Goal: Task Accomplishment & Management: Manage account settings

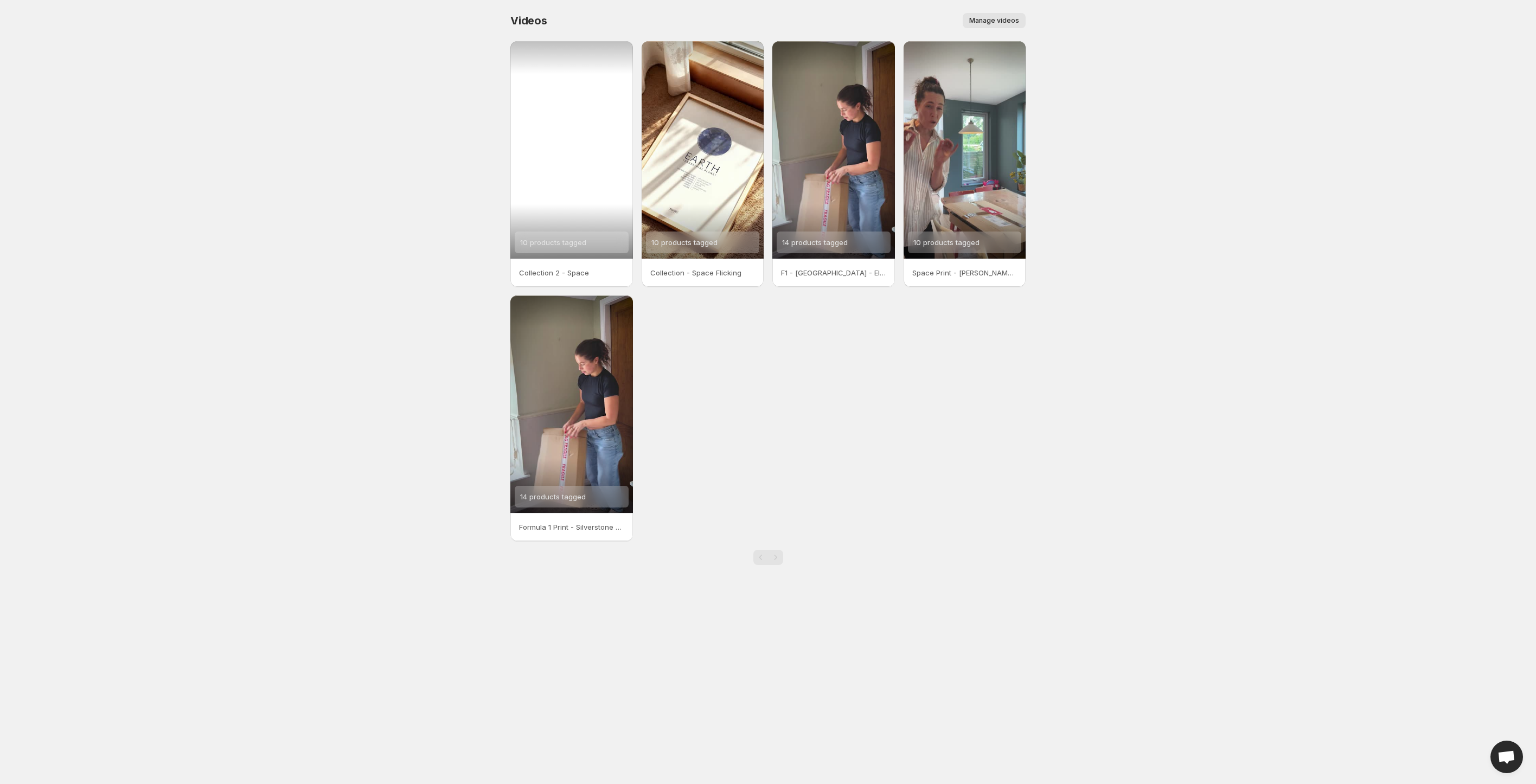
click at [573, 141] on div "10 products tagged" at bounding box center [572, 149] width 123 height 218
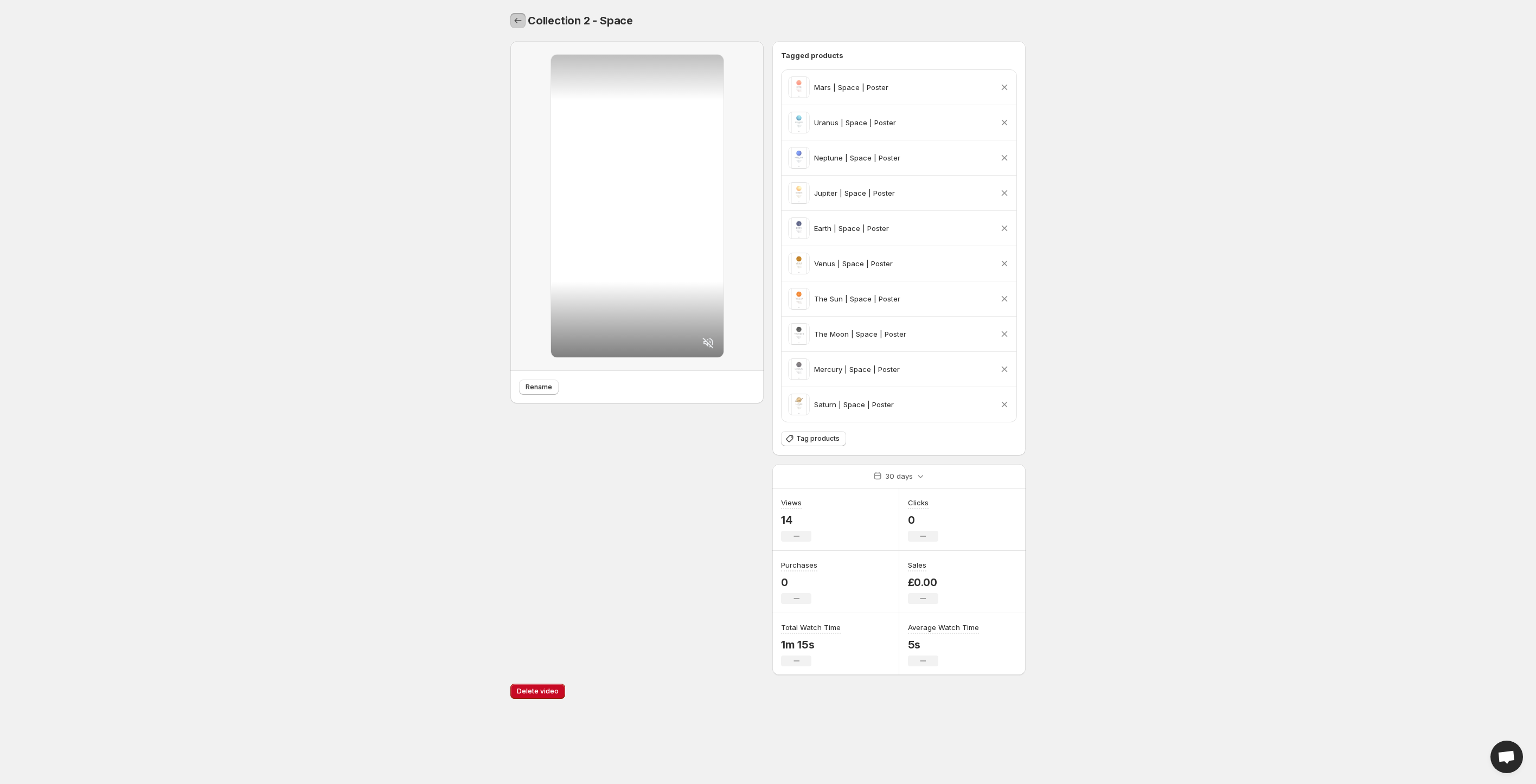
click at [513, 17] on icon "Settings" at bounding box center [517, 20] width 11 height 11
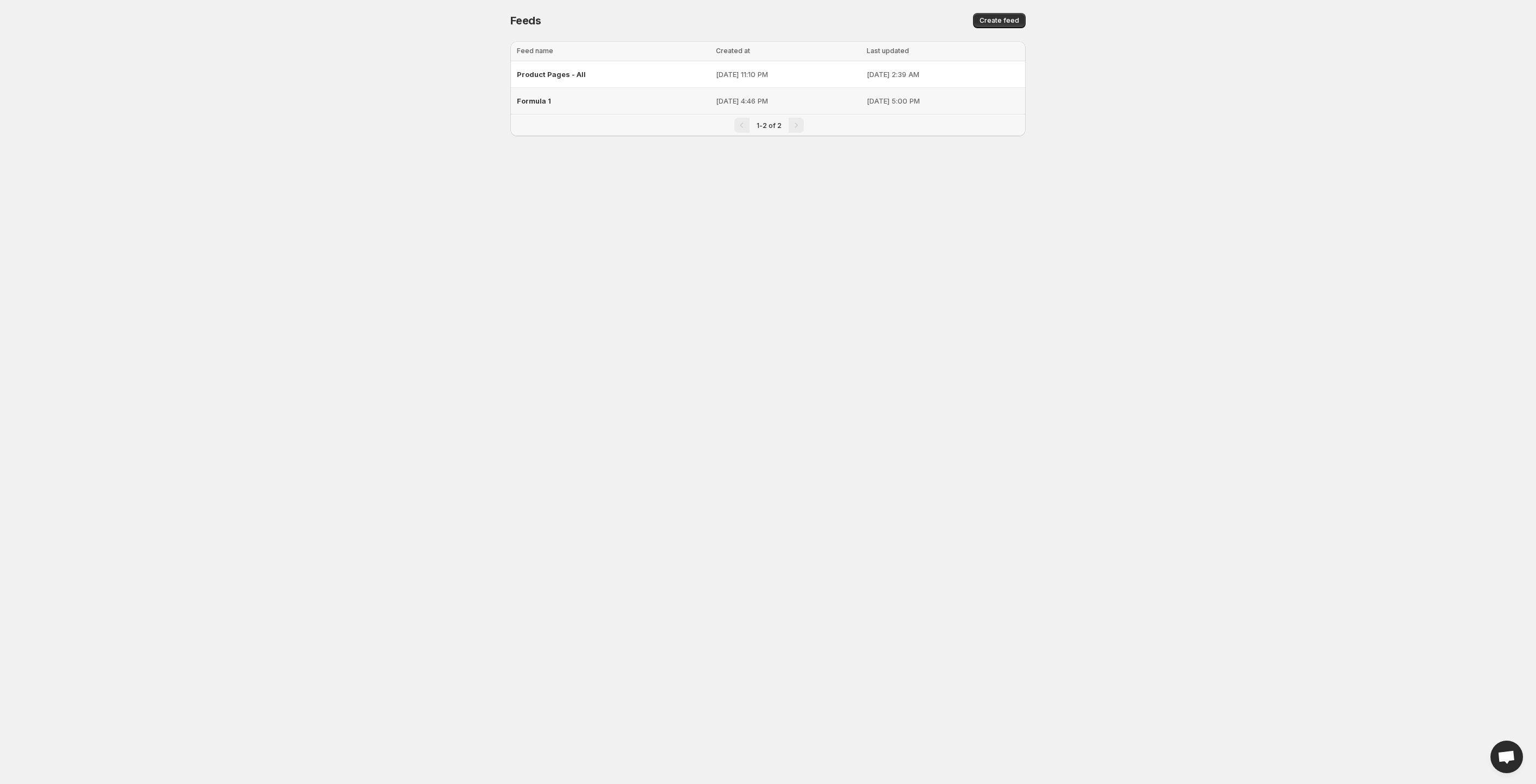
click at [549, 101] on span "Formula 1" at bounding box center [534, 101] width 34 height 9
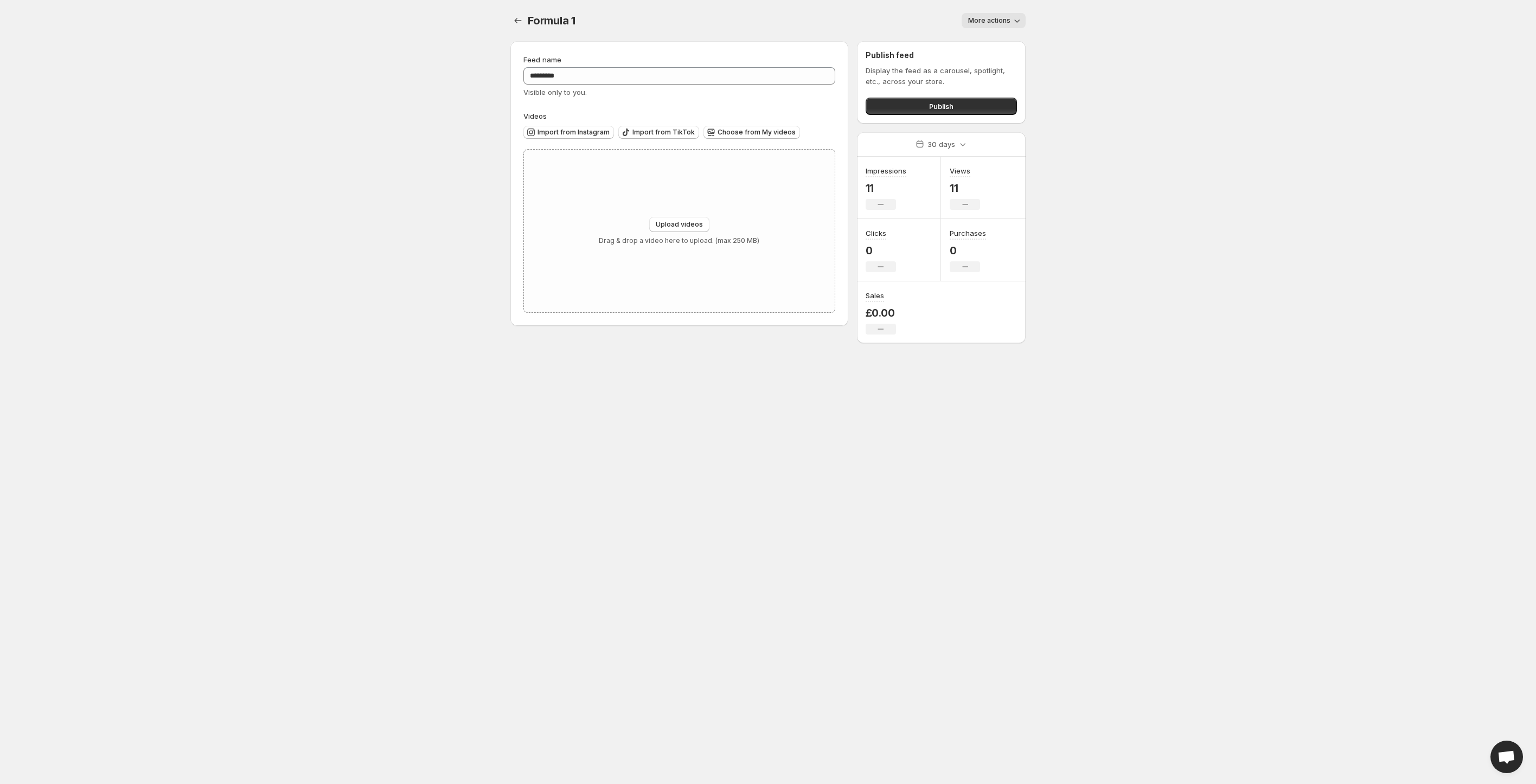
click at [989, 19] on span "More actions" at bounding box center [989, 20] width 42 height 9
click at [981, 43] on span "Delete" at bounding box center [980, 43] width 22 height 9
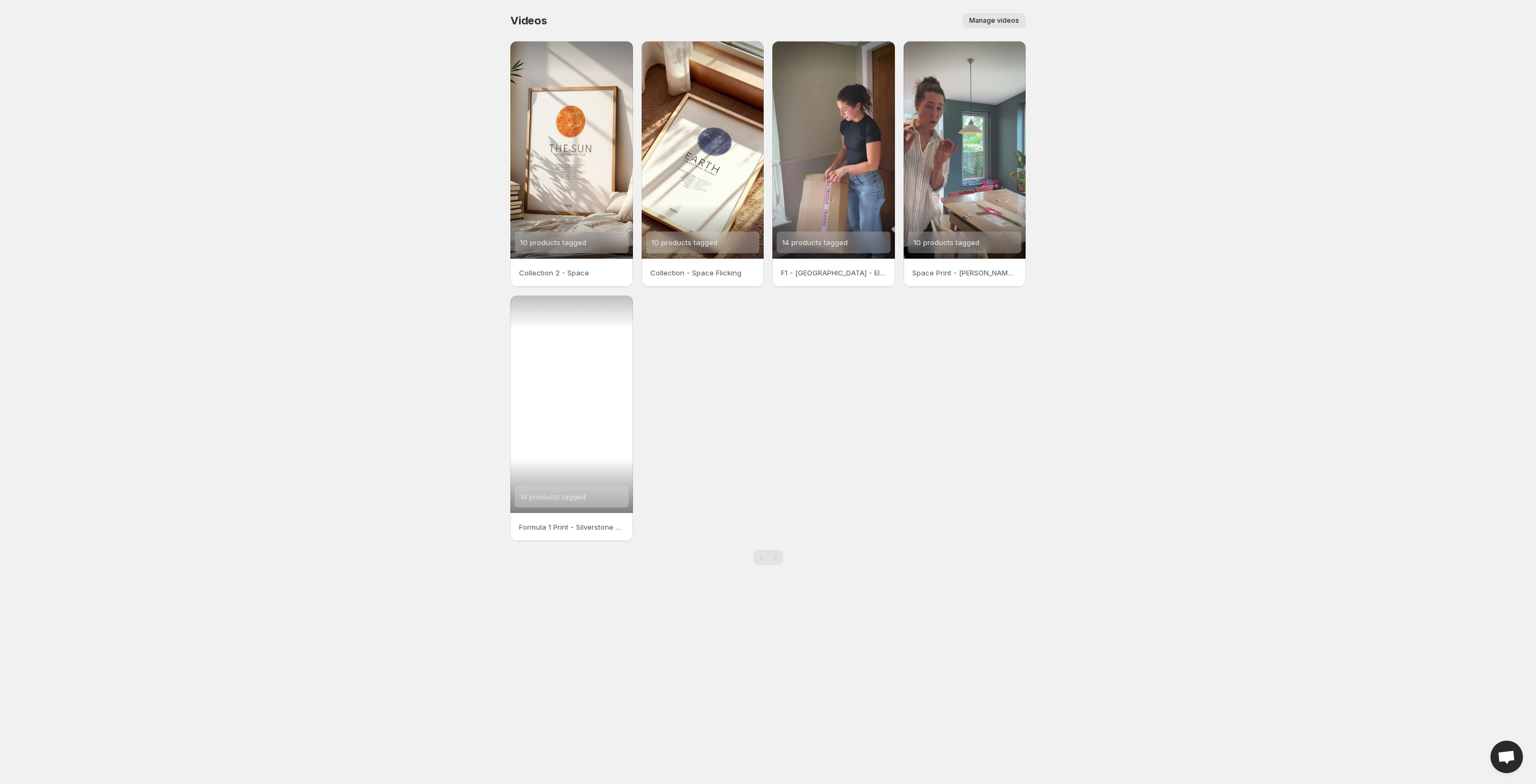
click at [593, 417] on div "14 products tagged" at bounding box center [572, 404] width 123 height 218
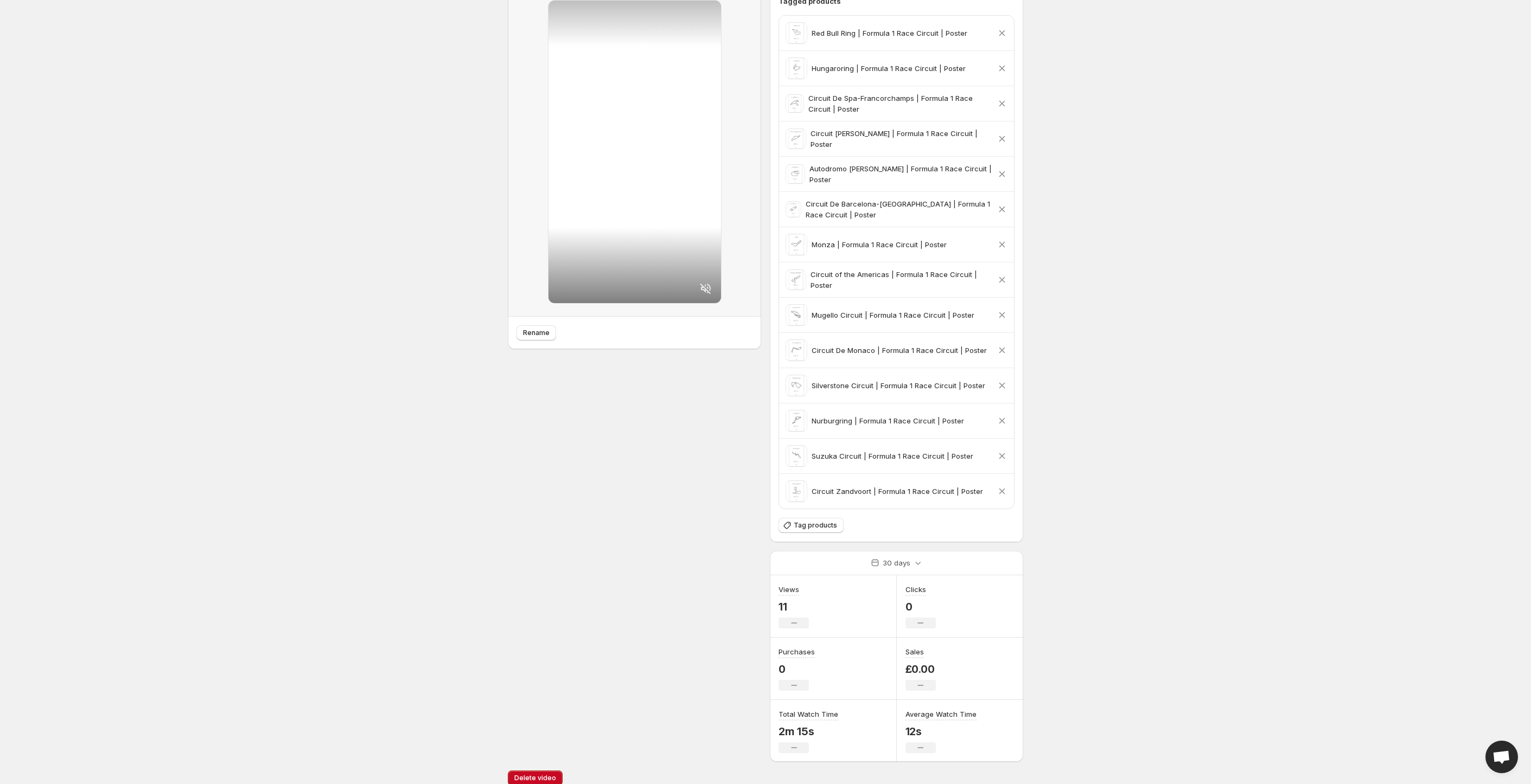
scroll to position [64, 0]
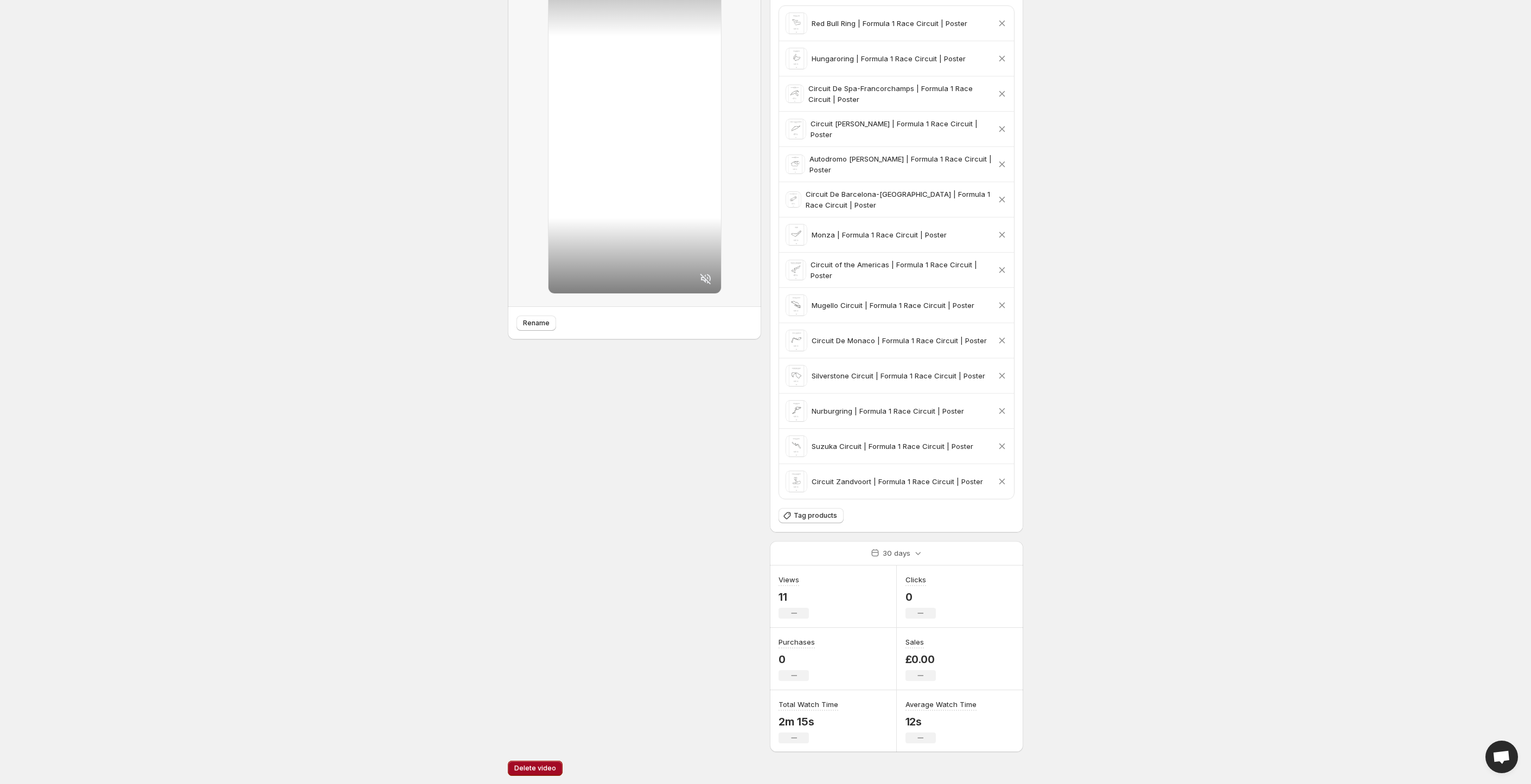
click at [552, 760] on button "Delete video" at bounding box center [535, 768] width 55 height 15
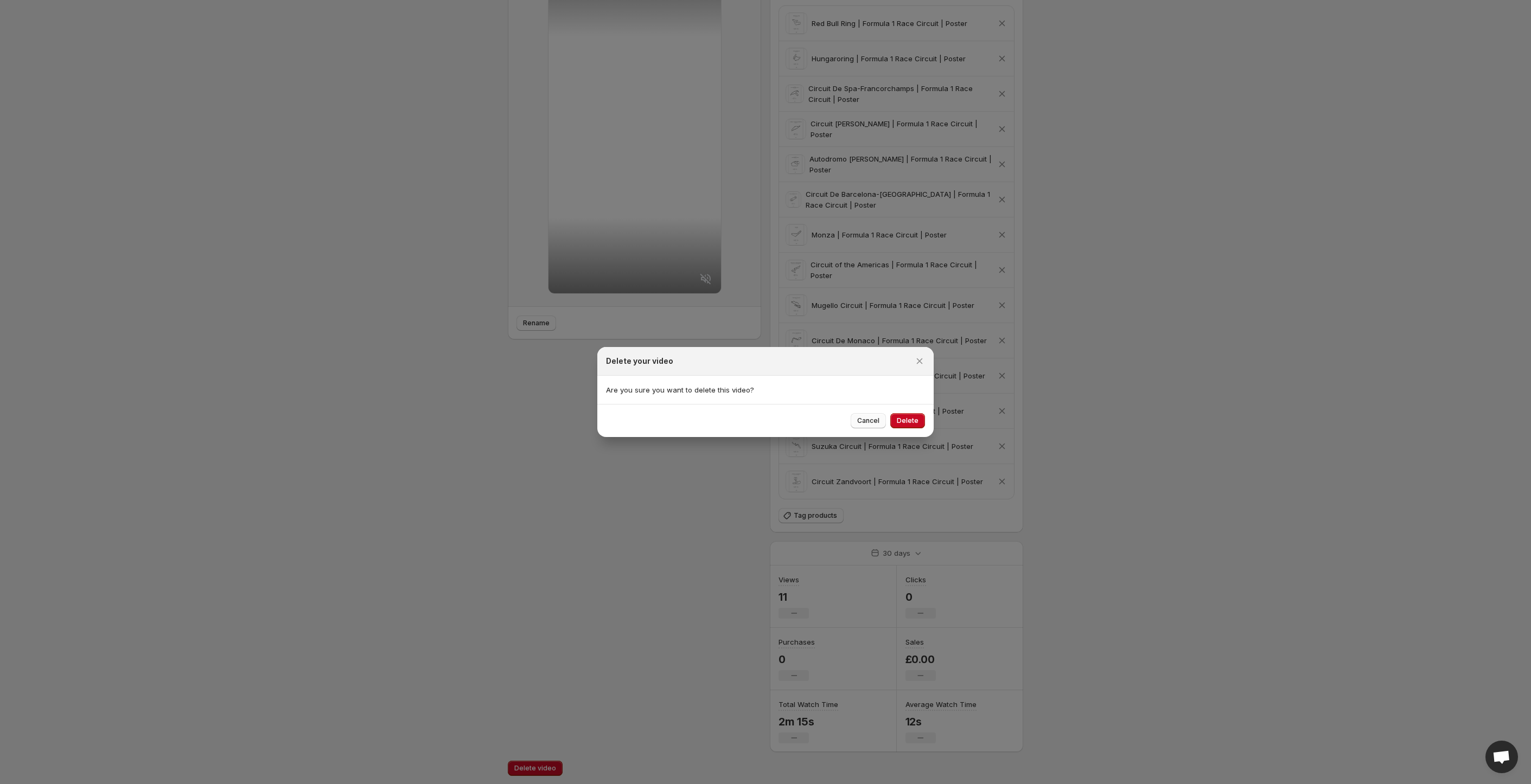
click at [860, 421] on span "Cancel" at bounding box center [868, 421] width 22 height 9
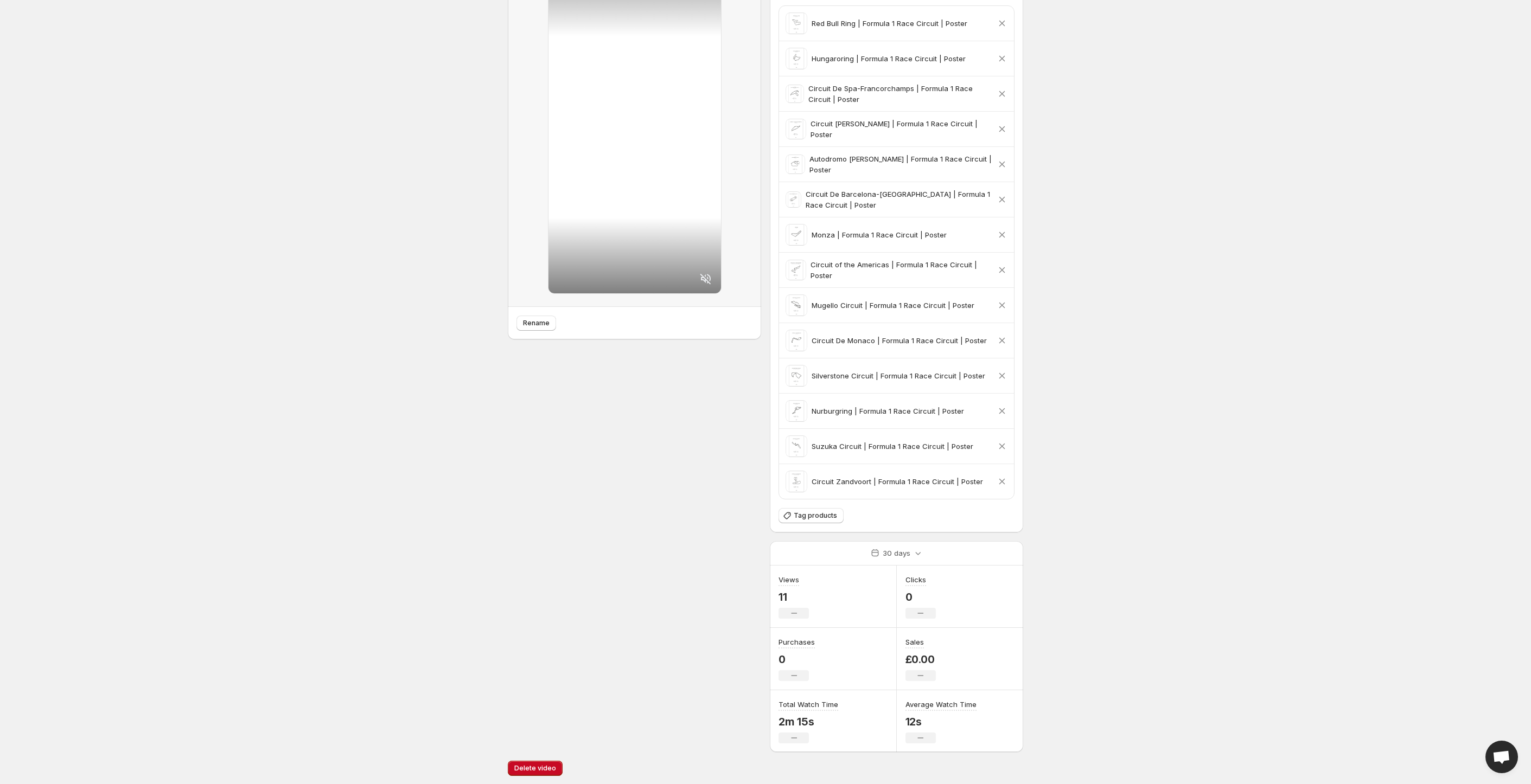
click at [707, 274] on icon at bounding box center [705, 278] width 11 height 11
click at [546, 769] on span "Delete video" at bounding box center [535, 768] width 42 height 9
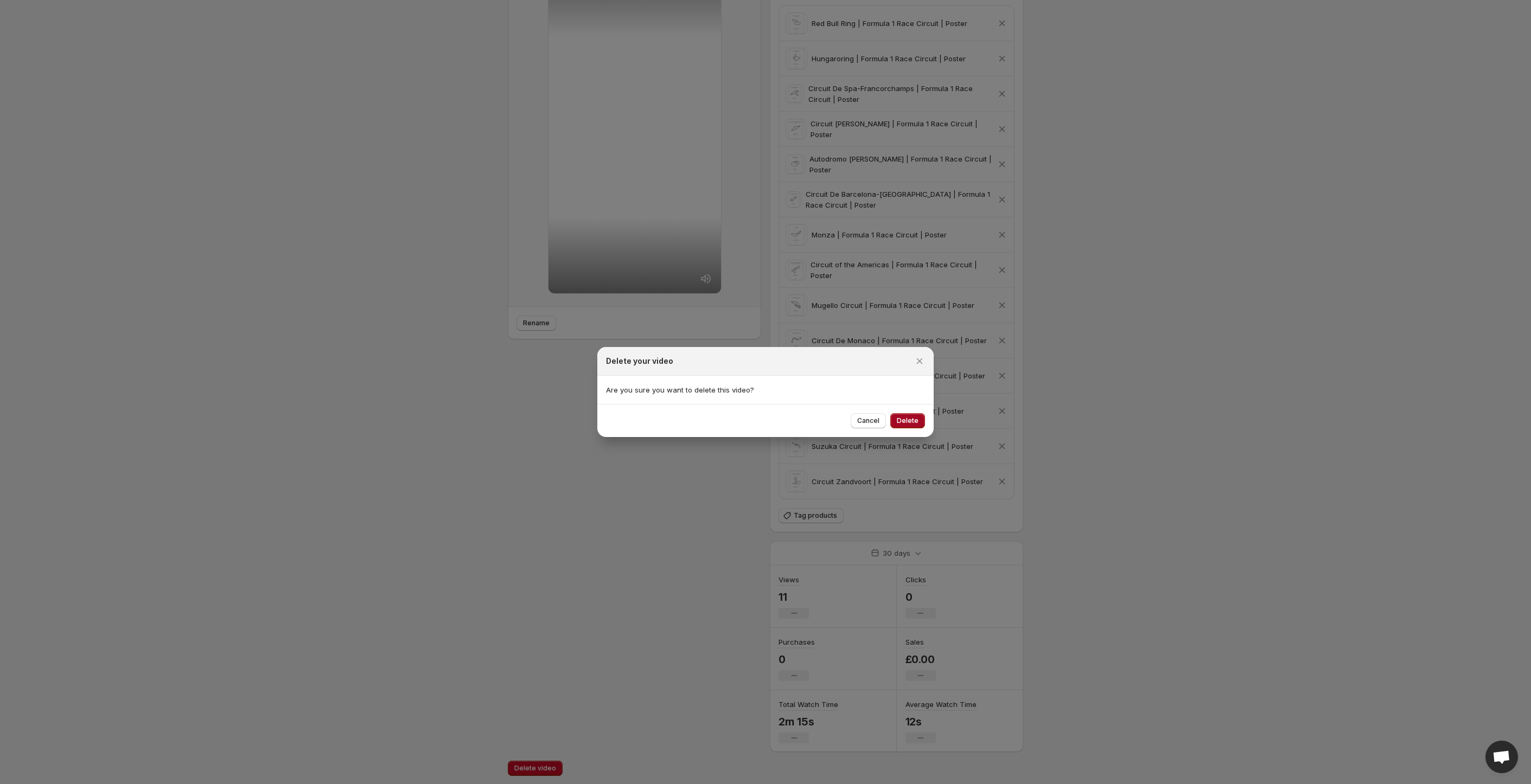
click at [904, 424] on span "Delete" at bounding box center [907, 421] width 22 height 9
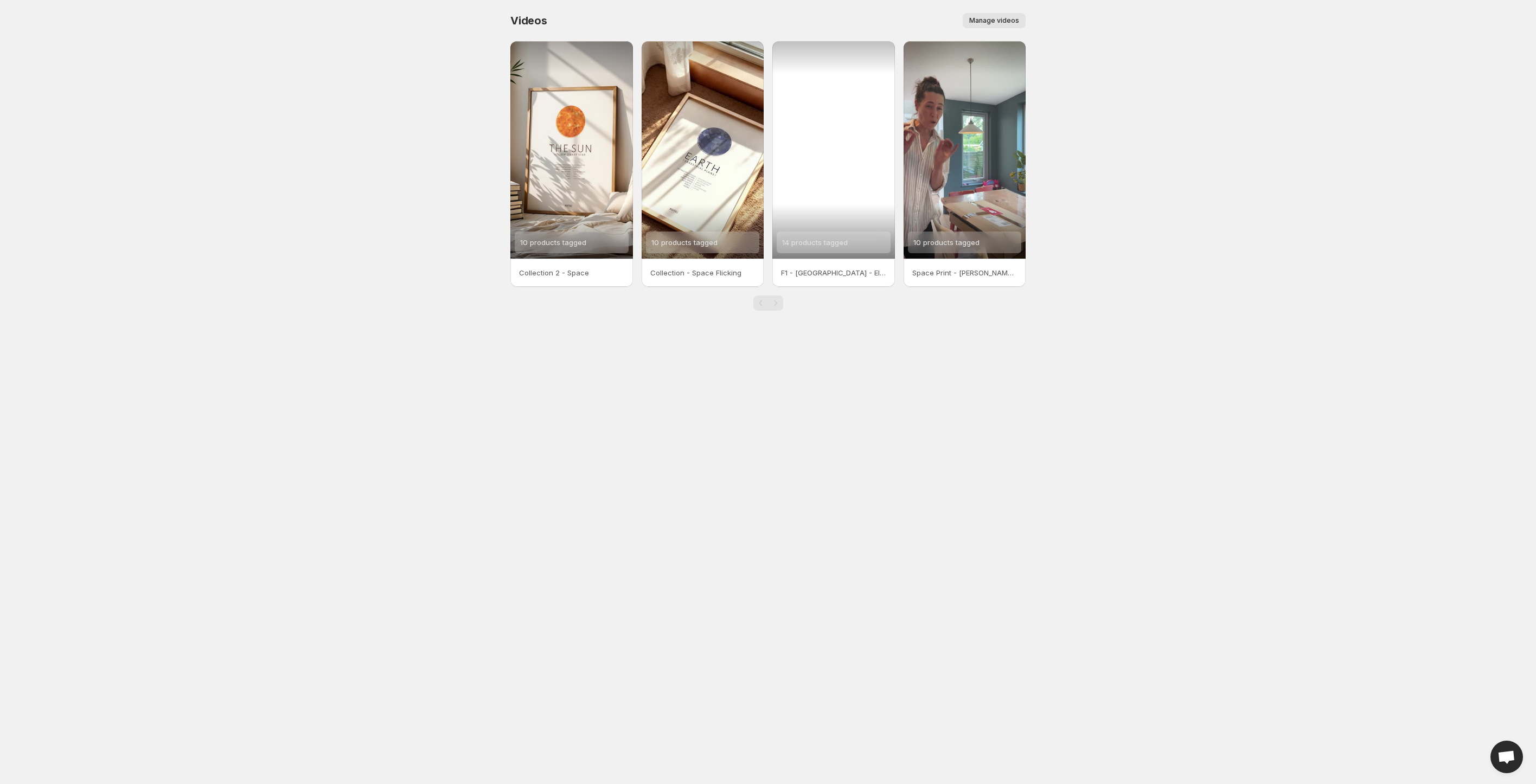
click at [826, 142] on div "14 products tagged" at bounding box center [834, 149] width 123 height 218
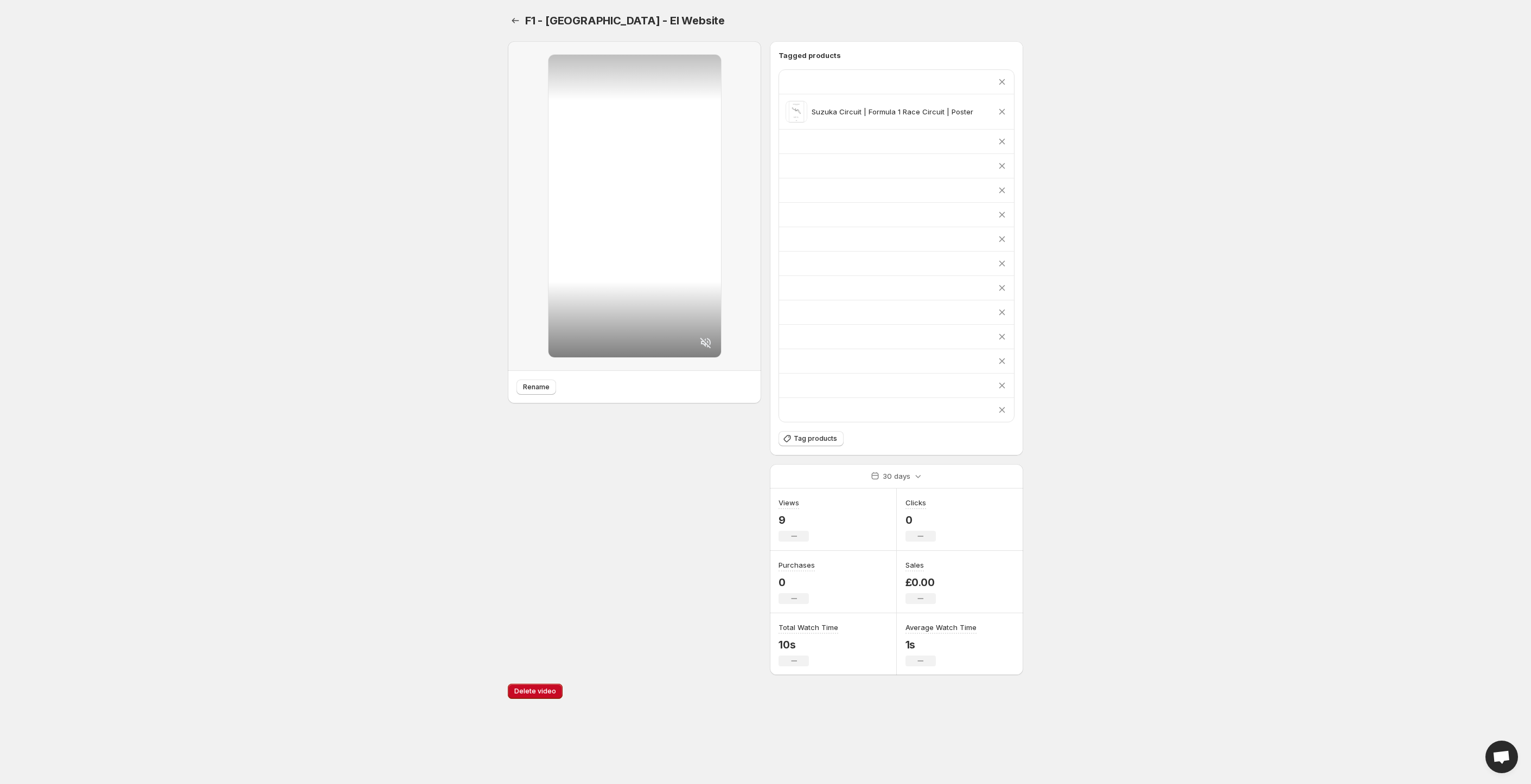
click at [657, 282] on div at bounding box center [635, 206] width 173 height 303
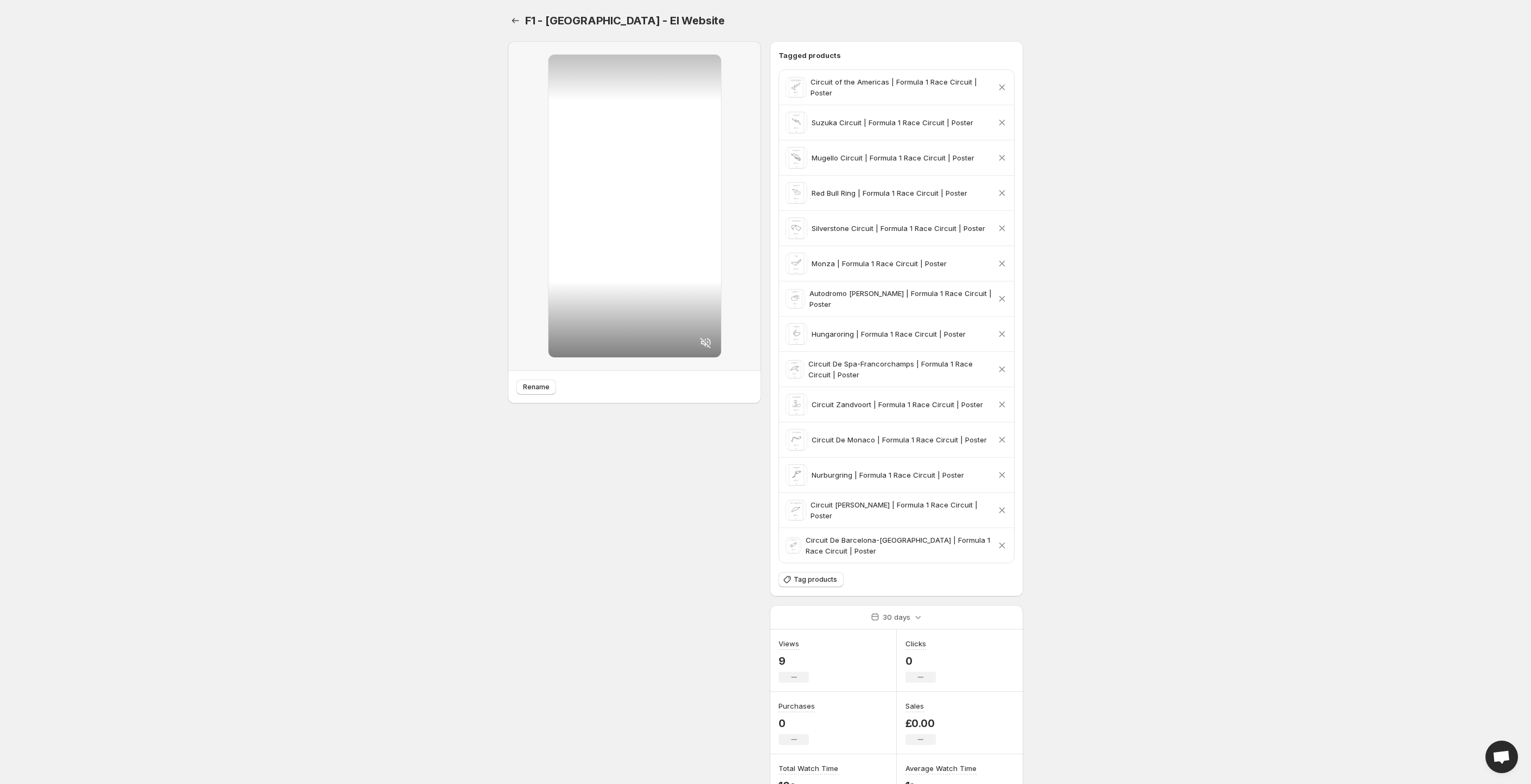
click at [709, 342] on icon at bounding box center [706, 342] width 13 height 13
click at [508, 22] on button "Settings" at bounding box center [515, 20] width 15 height 15
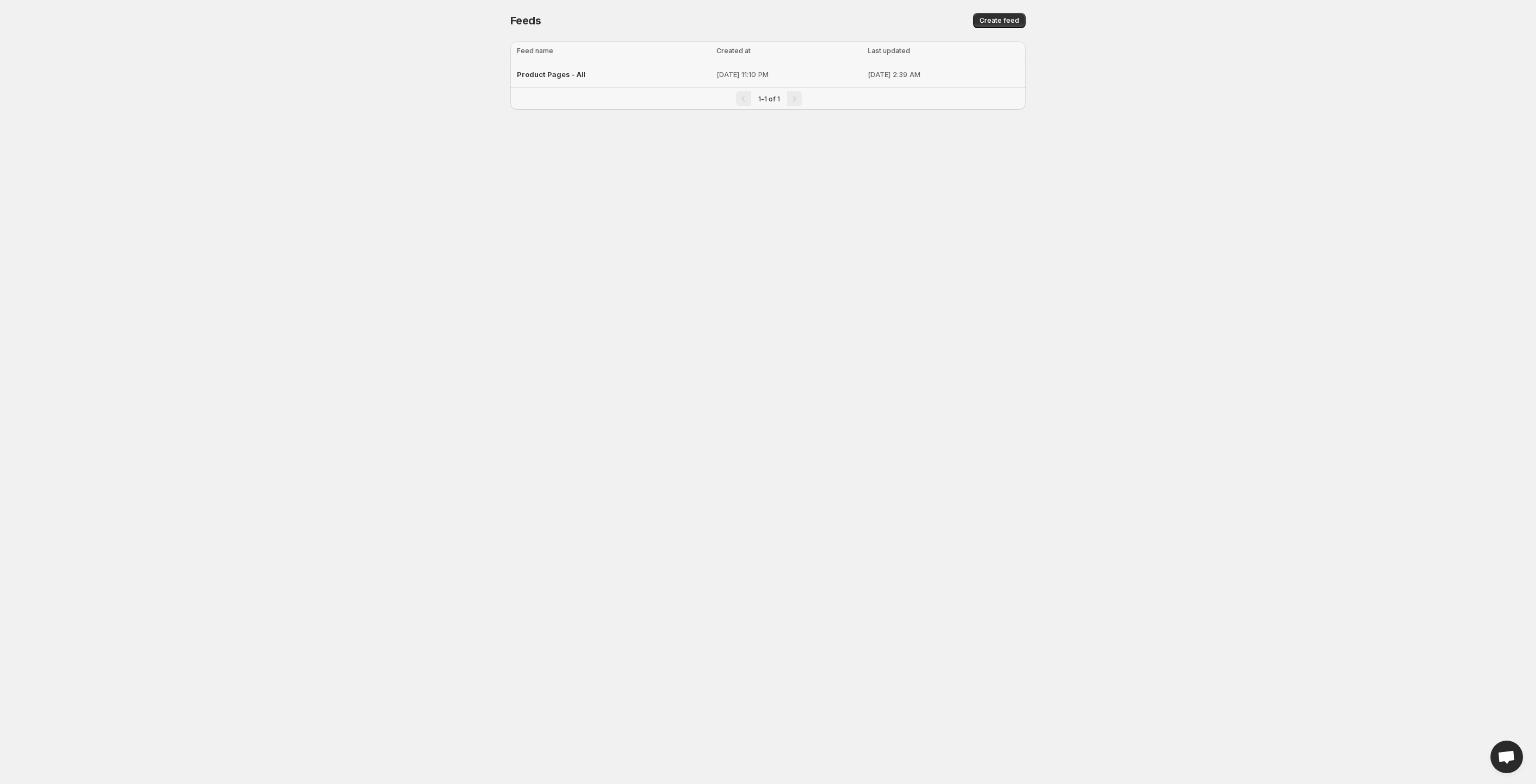
click at [538, 77] on span "Product Pages - All" at bounding box center [551, 74] width 69 height 9
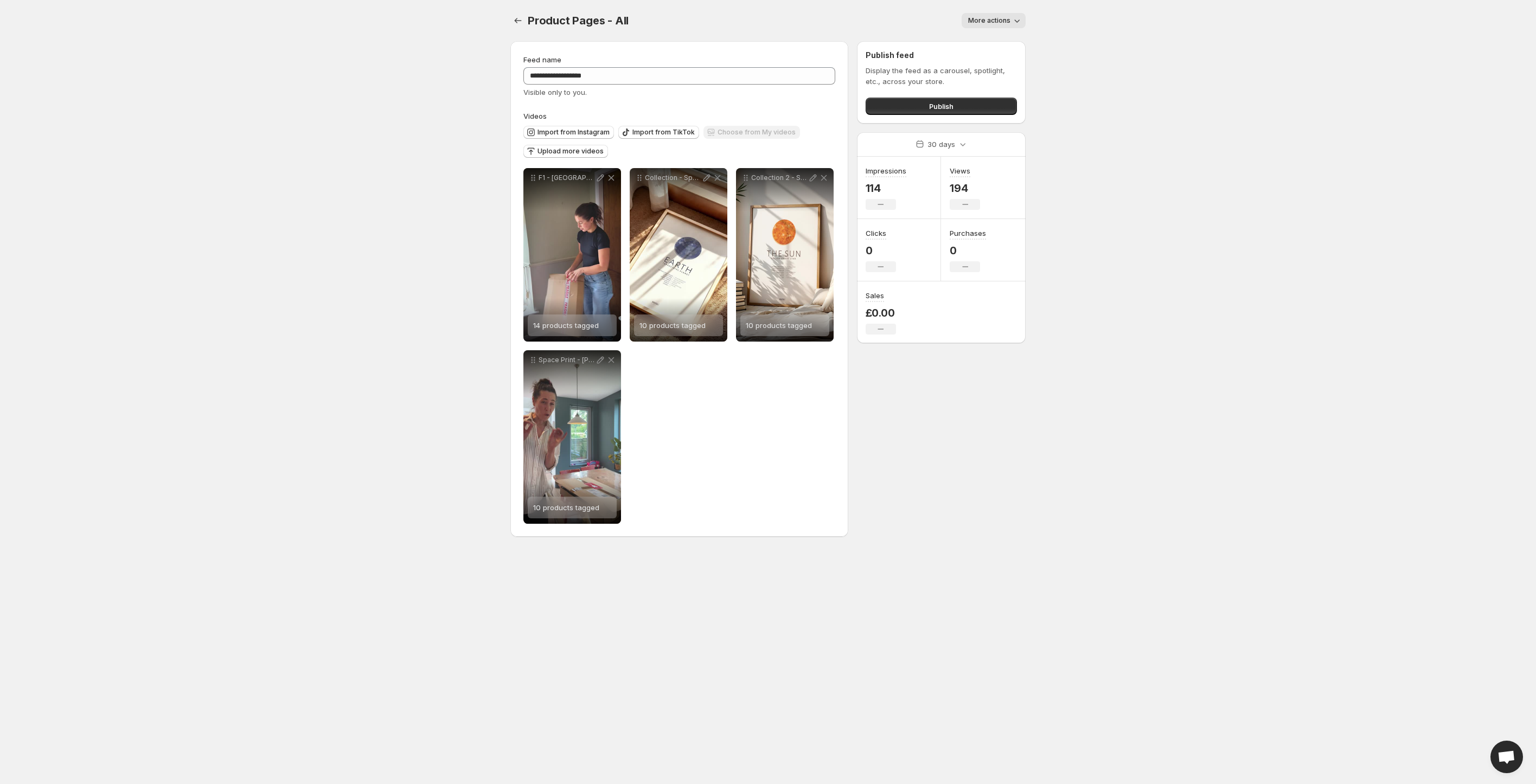
click at [932, 466] on div "**********" at bounding box center [764, 291] width 524 height 517
click at [891, 419] on div "**********" at bounding box center [764, 291] width 524 height 517
click at [1011, 18] on icon "button" at bounding box center [1016, 20] width 11 height 11
click at [909, 425] on div "**********" at bounding box center [764, 291] width 524 height 517
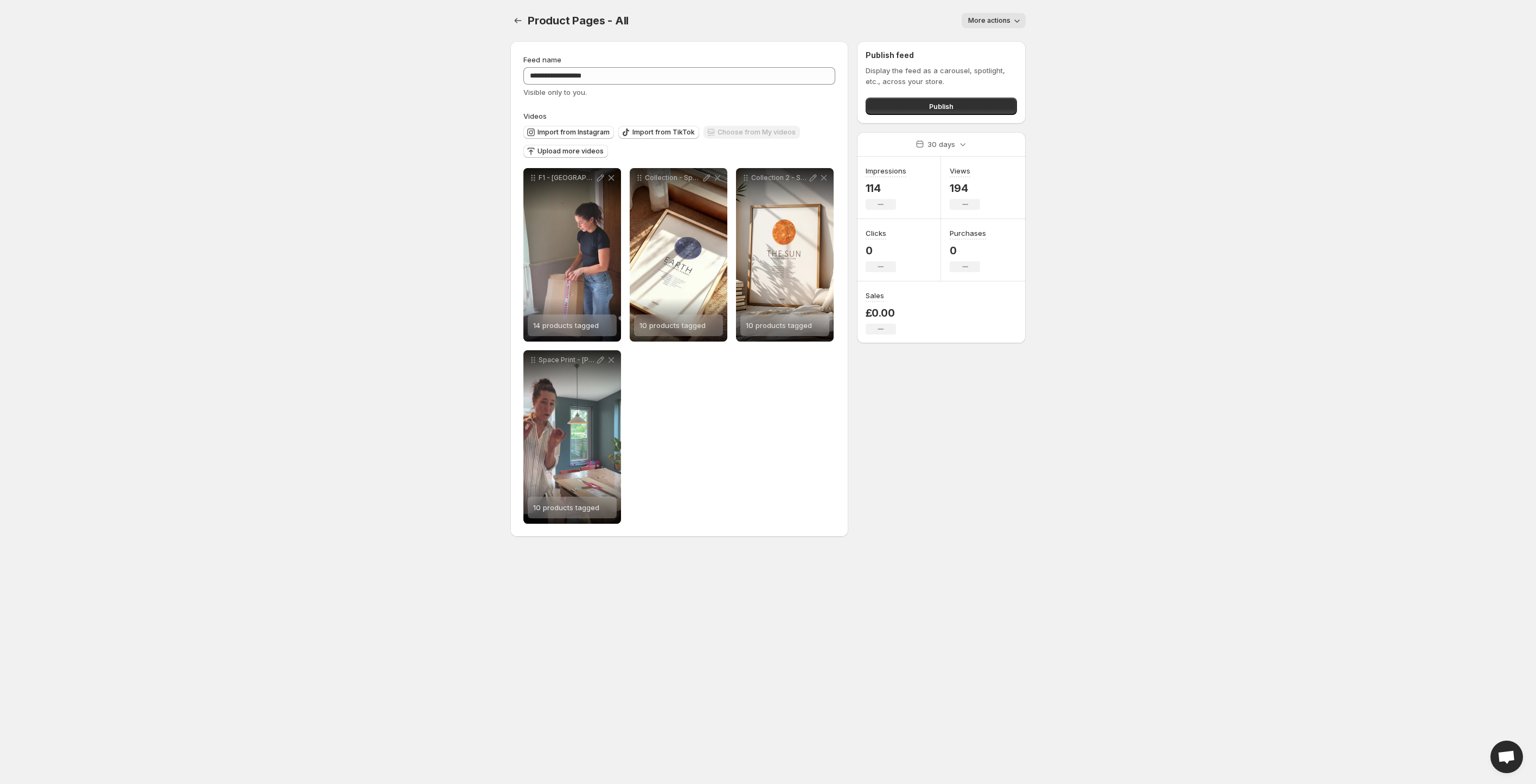
click at [453, 259] on body "**********" at bounding box center [768, 392] width 1536 height 784
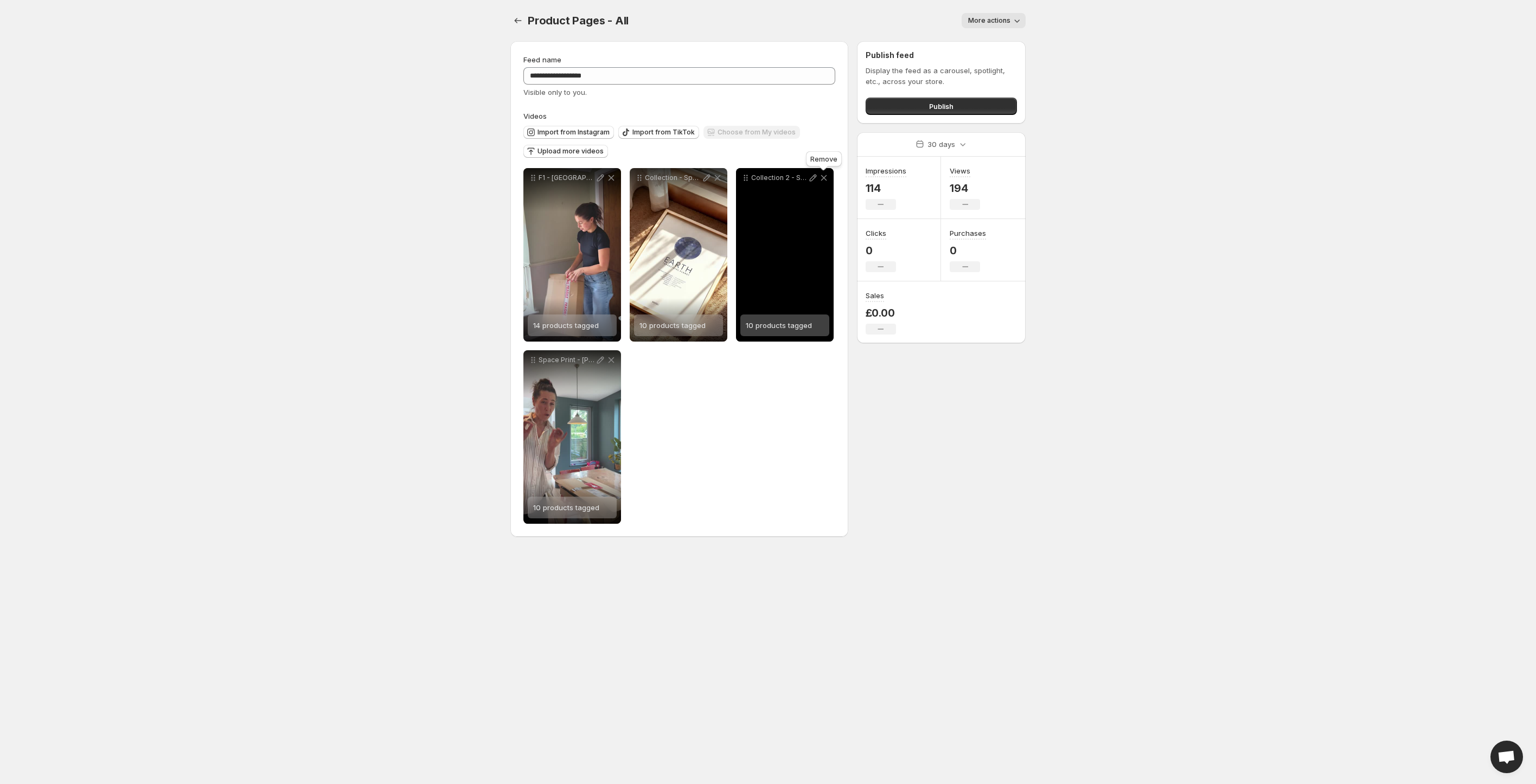
click at [826, 176] on icon at bounding box center [823, 177] width 11 height 11
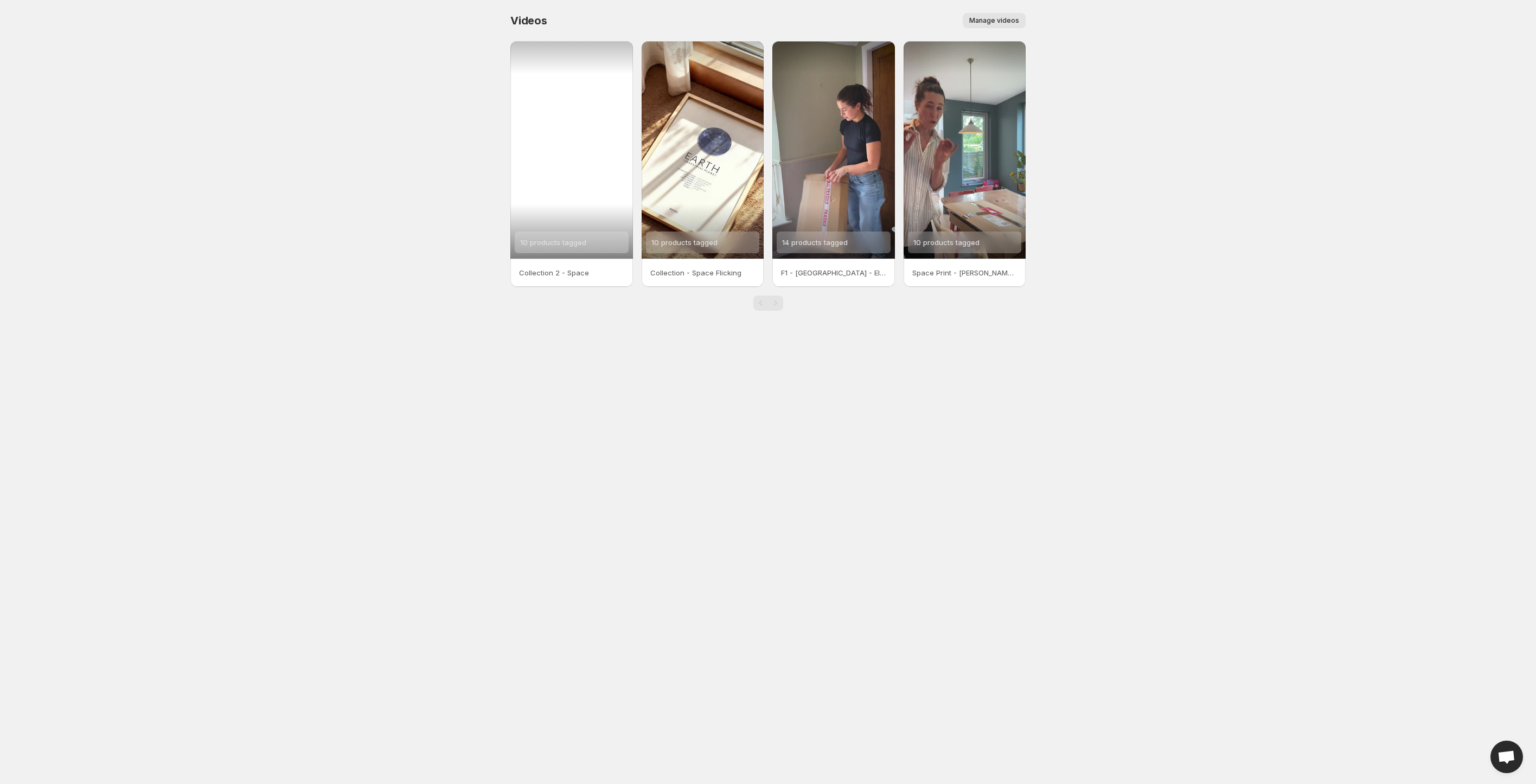
click at [569, 163] on div "10 products tagged" at bounding box center [572, 149] width 123 height 218
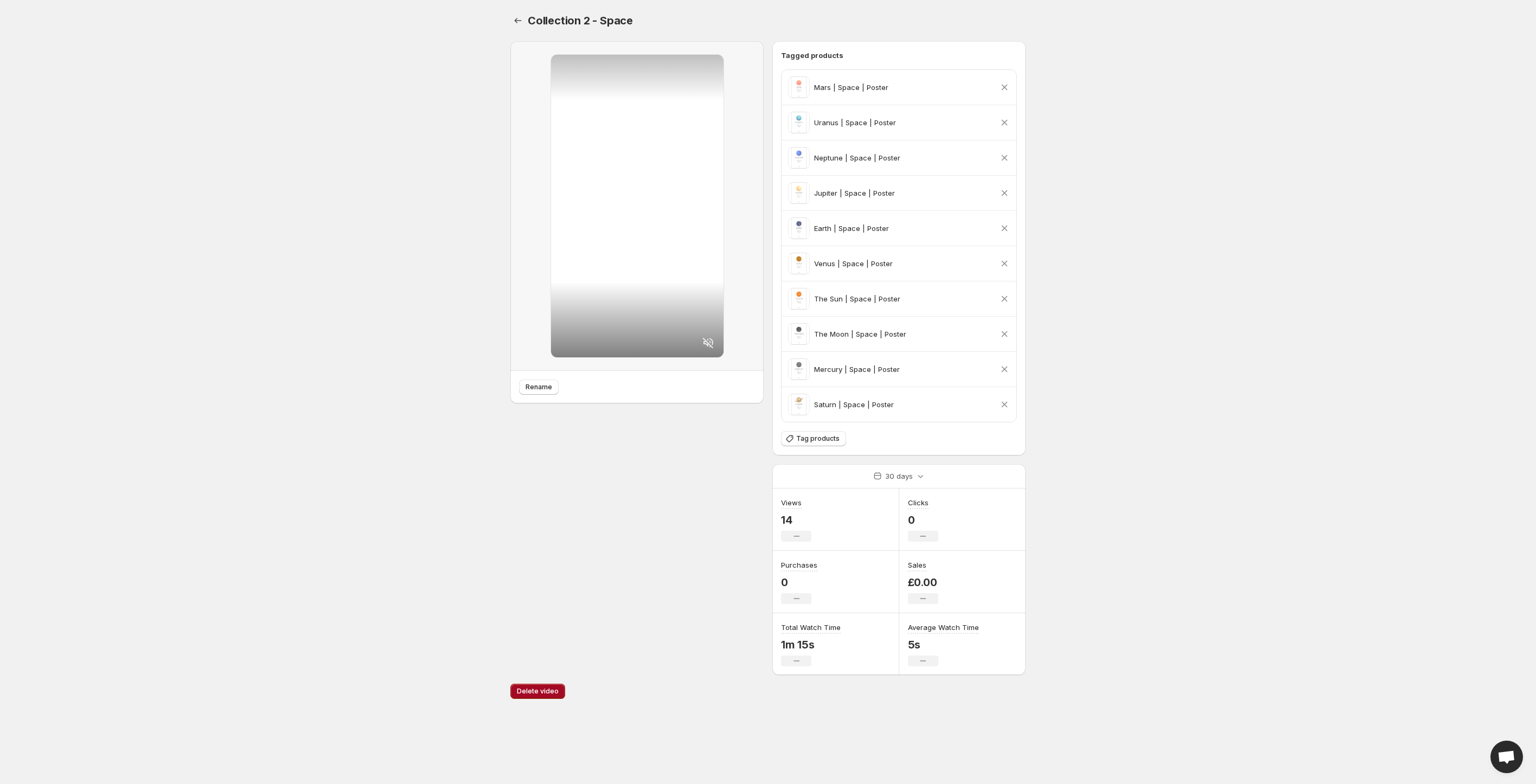
click at [529, 693] on span "Delete video" at bounding box center [537, 692] width 42 height 9
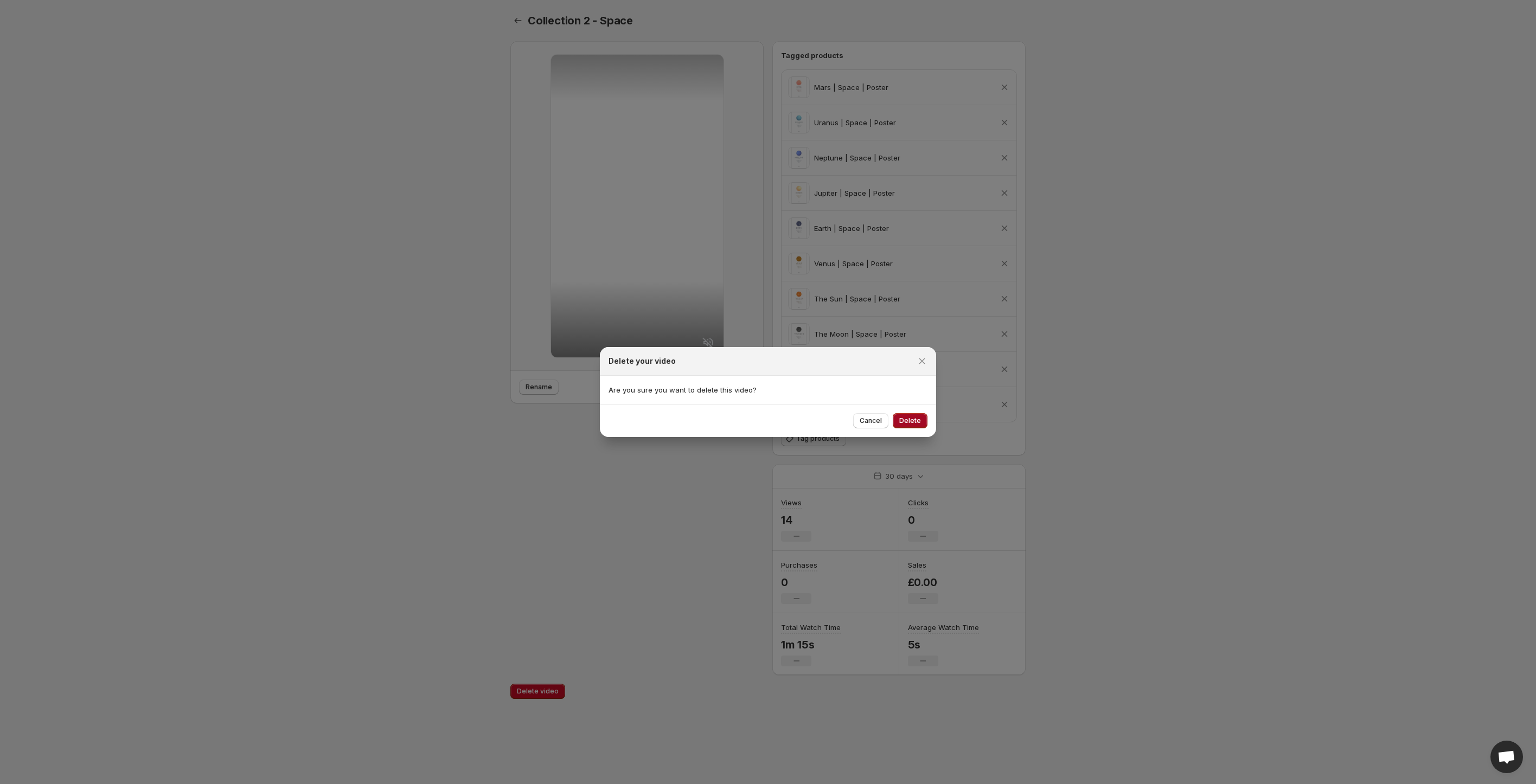
click at [918, 422] on span "Delete" at bounding box center [909, 421] width 22 height 9
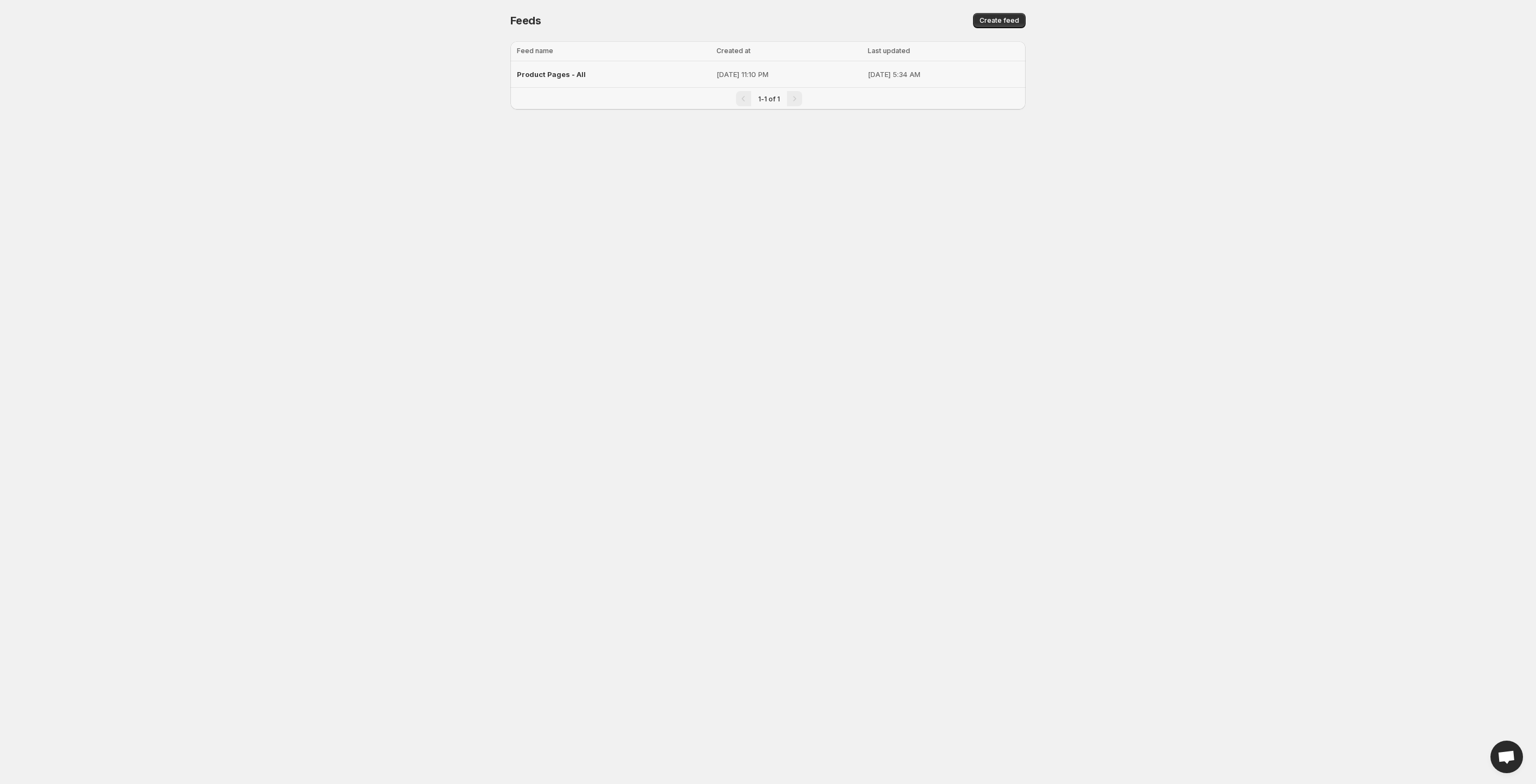
click at [576, 74] on span "Product Pages - All" at bounding box center [551, 74] width 69 height 9
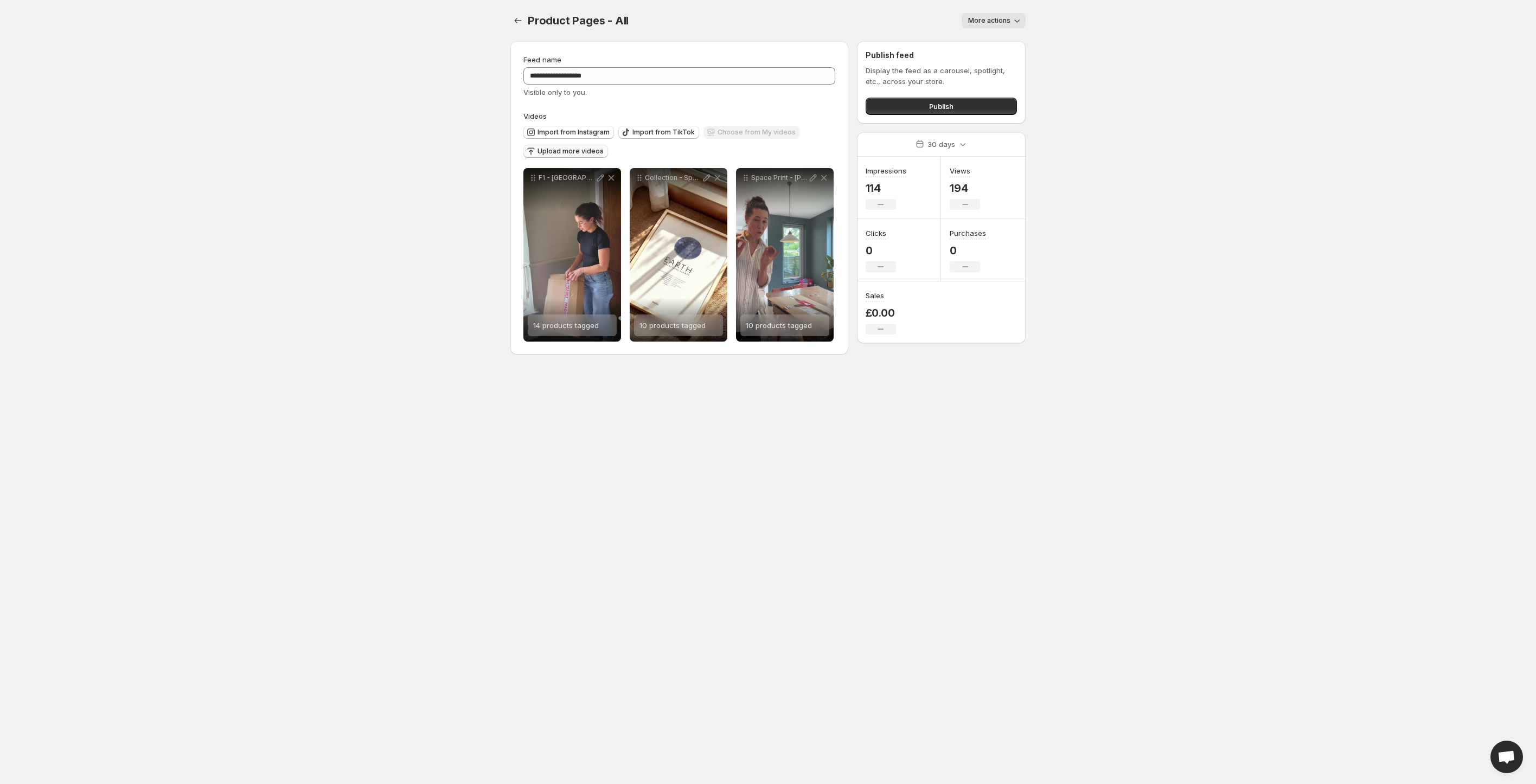
click at [550, 153] on span "Upload more videos" at bounding box center [570, 151] width 66 height 9
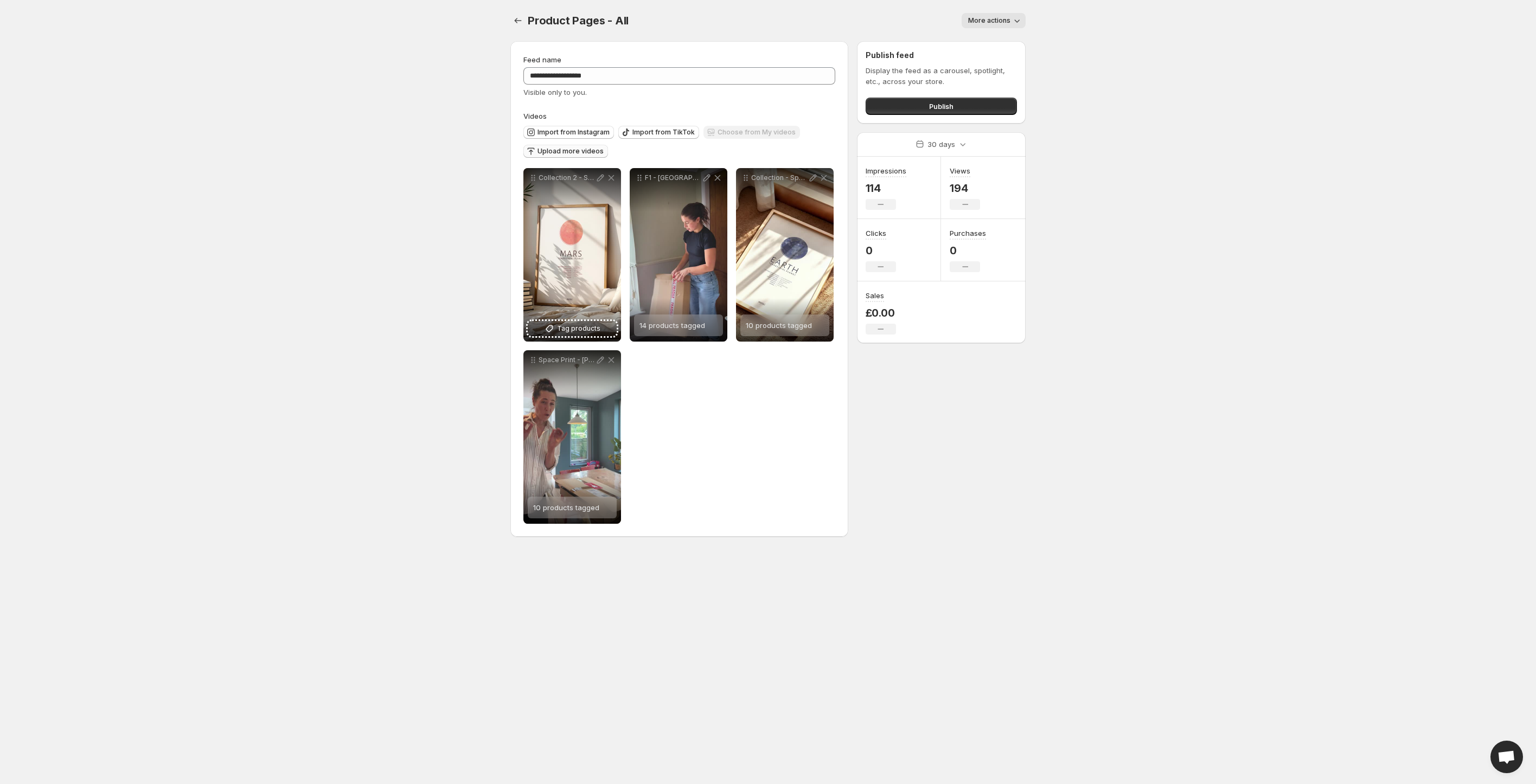
click at [447, 256] on body "**********" at bounding box center [768, 392] width 1536 height 784
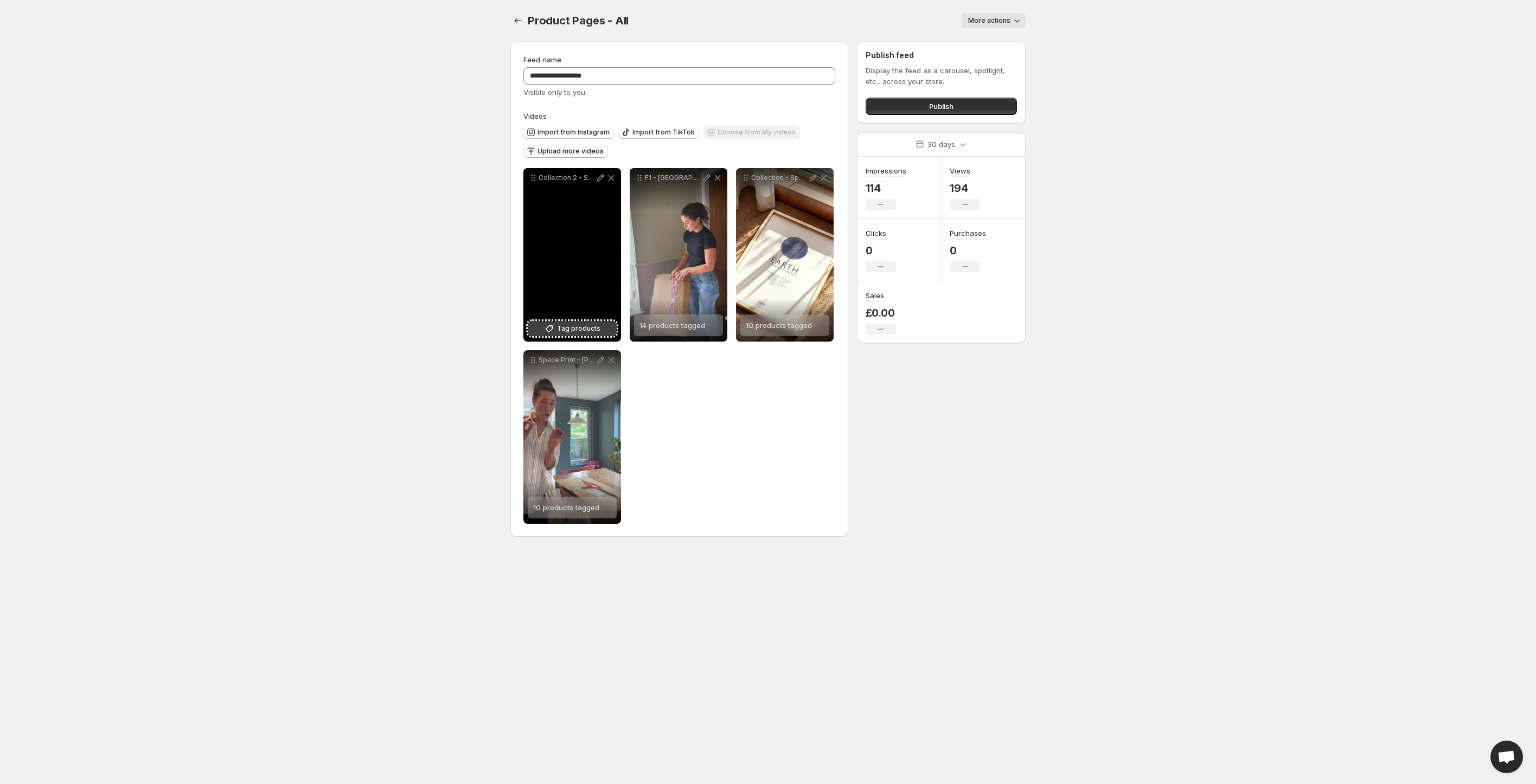
click at [565, 331] on span "Tag products" at bounding box center [579, 328] width 43 height 11
